Goal: Information Seeking & Learning: Learn about a topic

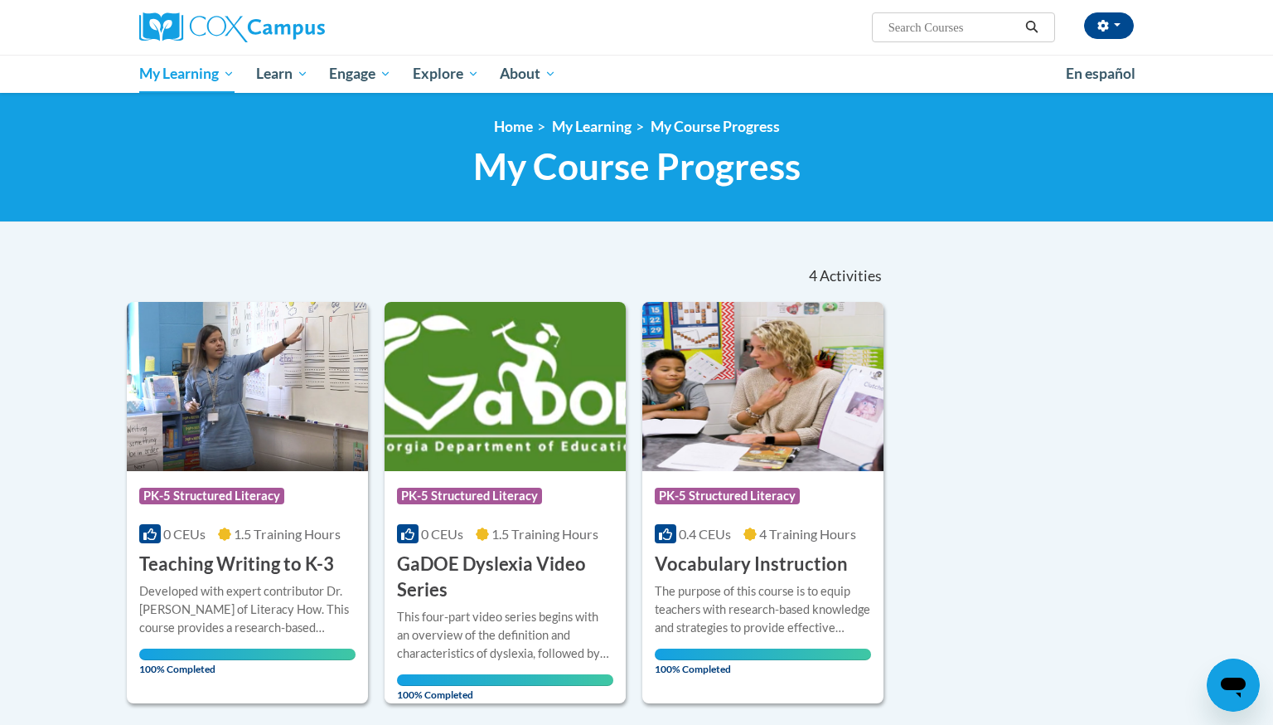
click at [904, 32] on input "Search..." at bounding box center [953, 27] width 133 height 20
type input "vocabulary"
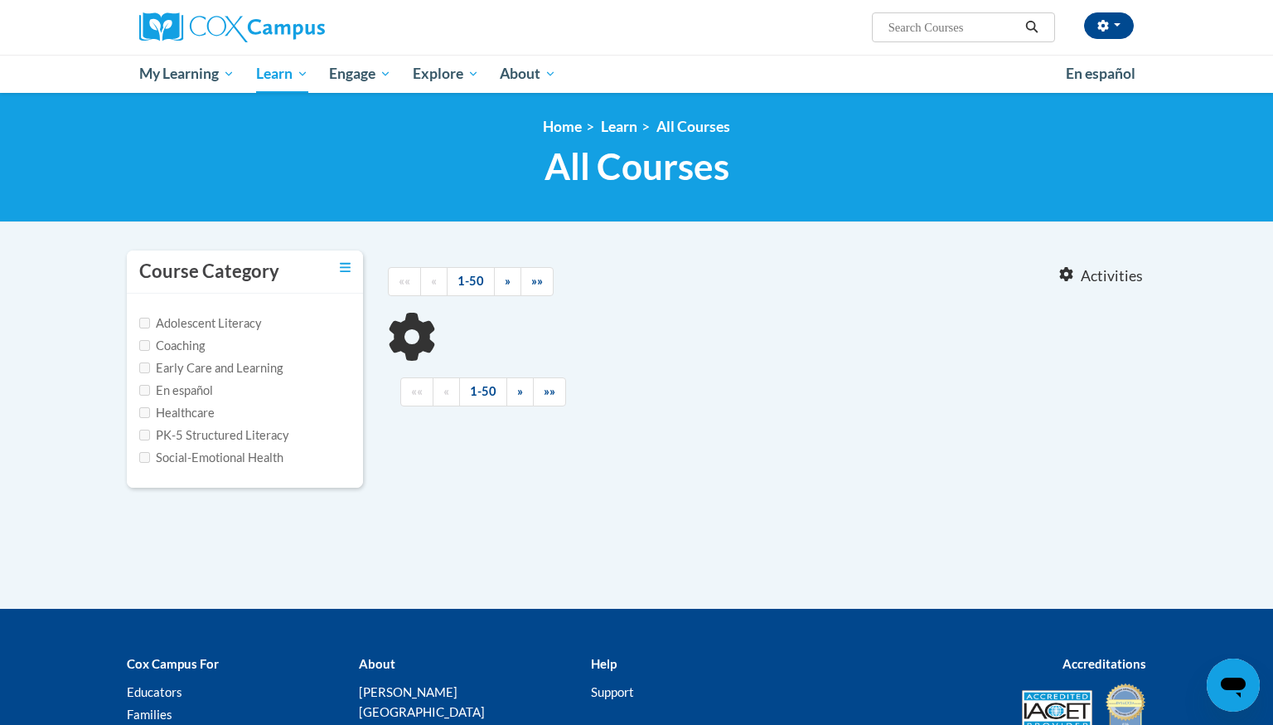
type input "vocabulary"
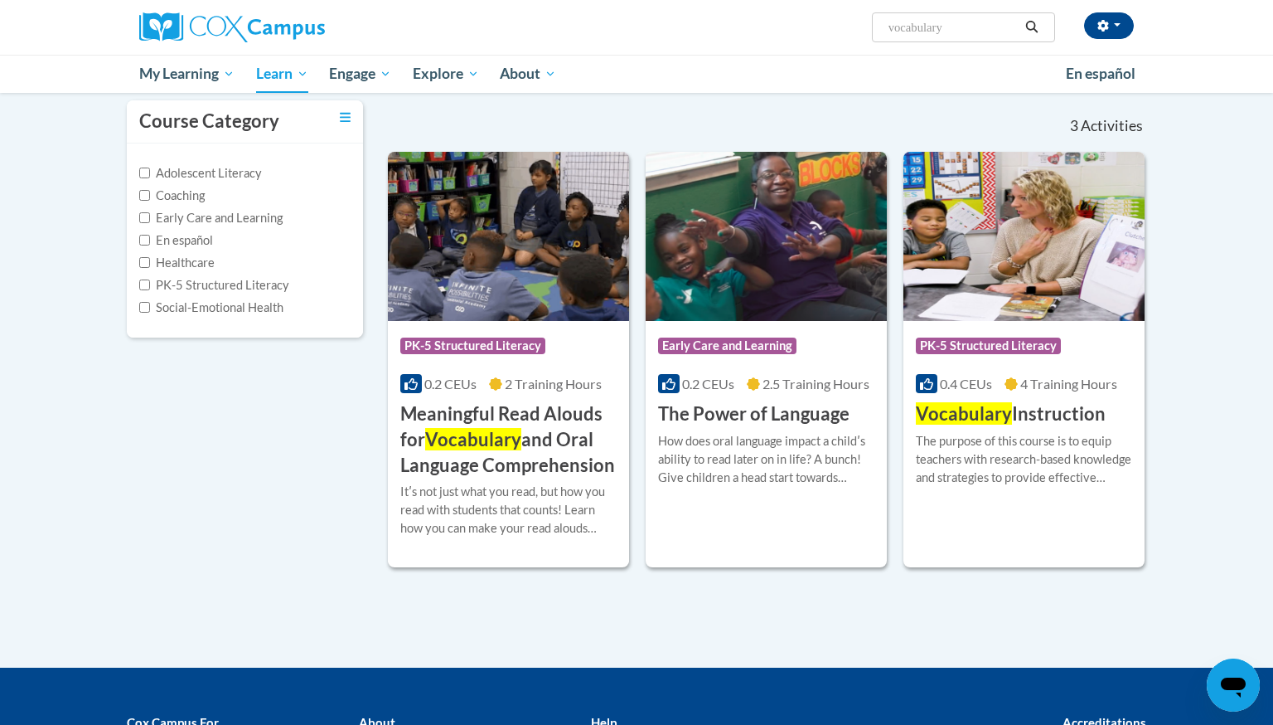
scroll to position [151, 0]
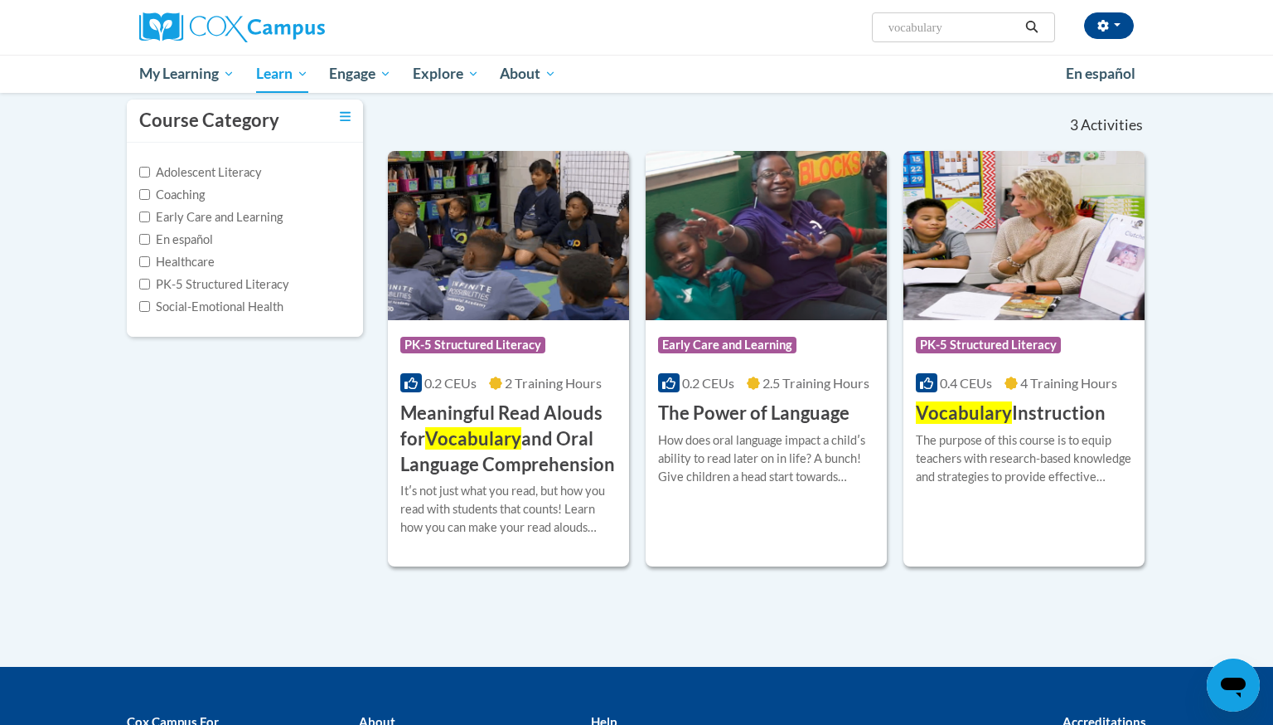
click at [547, 432] on h3 "Meaningful Read Alouds for Vocabulary and Oral Language Comprehension" at bounding box center [508, 438] width 216 height 76
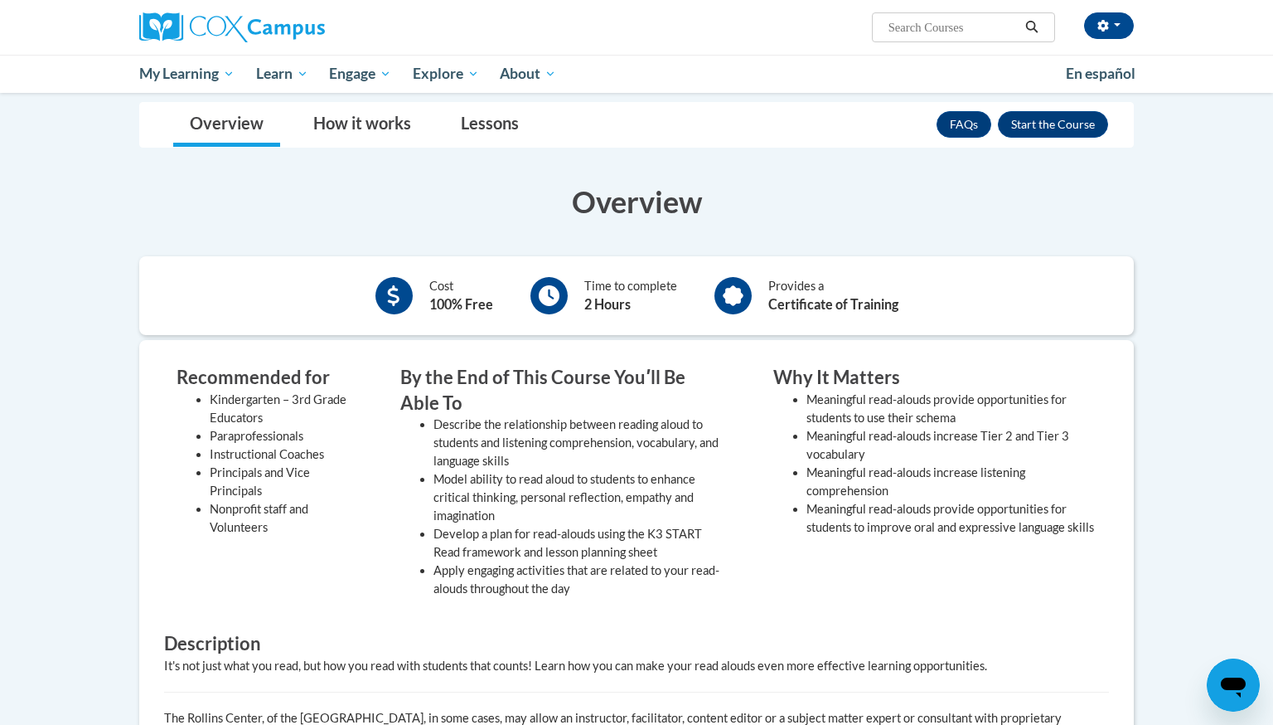
scroll to position [309, 0]
